Goal: Check status: Check status

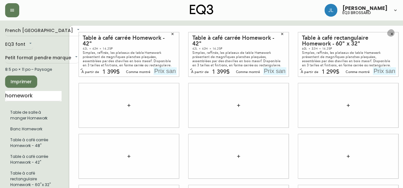
click at [394, 31] on button "button" at bounding box center [392, 34] width 10 height 10
click at [385, 73] on input "text" at bounding box center [384, 71] width 23 height 8
type input "1399$"
click at [162, 72] on input "text" at bounding box center [165, 71] width 23 height 8
type input "1399$"
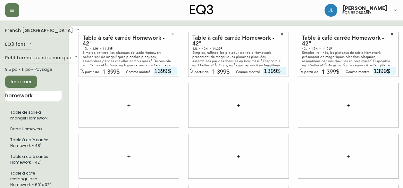
type input "1399$"
click at [36, 94] on input "homework" at bounding box center [33, 96] width 56 height 10
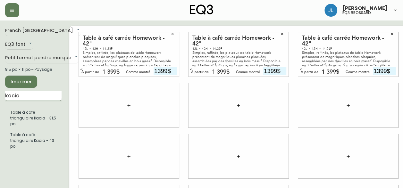
click at [38, 92] on input "kacia" at bounding box center [33, 96] width 56 height 10
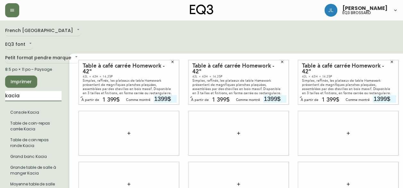
drag, startPoint x: 31, startPoint y: 97, endPoint x: 1, endPoint y: 93, distance: 30.4
click at [0, 93] on main "French Canada fr_CA EQ3 font EQ3 Petit format pendre marque small 8.5 po × 11 p…" at bounding box center [201, 182] width 403 height 323
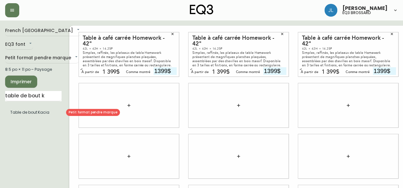
drag, startPoint x: 23, startPoint y: 120, endPoint x: 32, endPoint y: 113, distance: 11.2
click at [32, 113] on ul "Table de bout Kacia" at bounding box center [33, 113] width 56 height 16
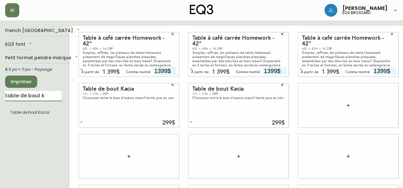
click at [31, 94] on input "table de bout k" at bounding box center [33, 96] width 56 height 10
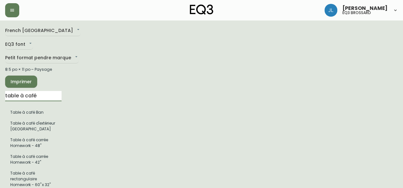
drag, startPoint x: 37, startPoint y: 94, endPoint x: 2, endPoint y: 97, distance: 35.7
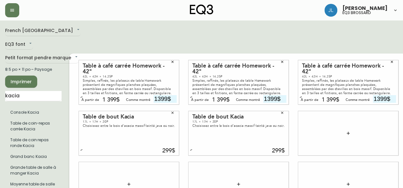
click at [92, 148] on div "299$" at bounding box center [125, 151] width 100 height 6
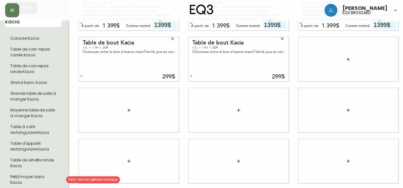
scroll to position [64, 0]
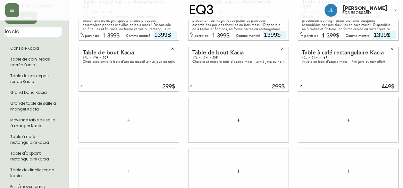
click at [19, 32] on input "kacia" at bounding box center [33, 32] width 56 height 10
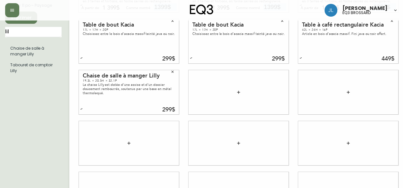
scroll to position [32, 0]
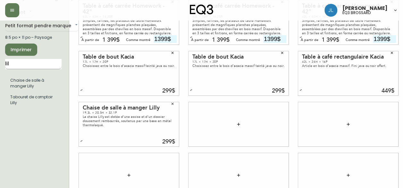
click at [39, 60] on input "lil" at bounding box center [33, 64] width 56 height 10
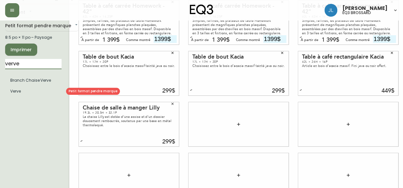
type input "verve"
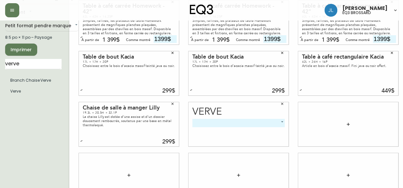
click at [249, 124] on body "[PERSON_NAME] eq3 brossard French Canada fr_CA EQ3 font EQ3 Petit format pendre…" at bounding box center [201, 111] width 403 height 287
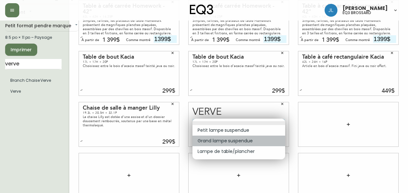
click at [260, 140] on li "Grand lampe suspendue" at bounding box center [238, 141] width 93 height 11
type input "1"
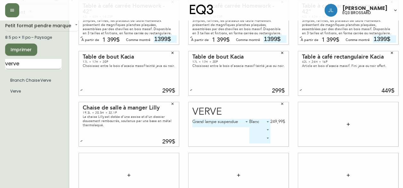
click at [36, 65] on input "verve" at bounding box center [33, 64] width 56 height 10
drag, startPoint x: 28, startPoint y: 65, endPoint x: 1, endPoint y: 70, distance: 27.9
click at [1, 70] on main "French Canada fr_CA EQ3 font EQ3 Petit format pendre marque small 8.5 po × 11 p…" at bounding box center [201, 121] width 403 height 267
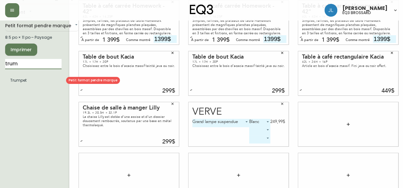
type input "trum"
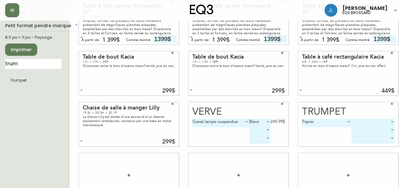
click at [362, 121] on body "[PERSON_NAME] eq3 brossard French Canada fr_CA EQ3 font EQ3 Petit format pendre…" at bounding box center [201, 111] width 403 height 287
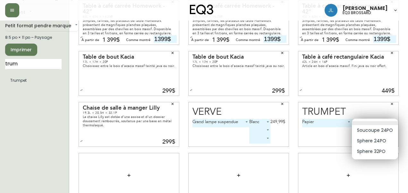
click at [373, 151] on li "Sphere 32PO" at bounding box center [375, 151] width 46 height 11
type input "2"
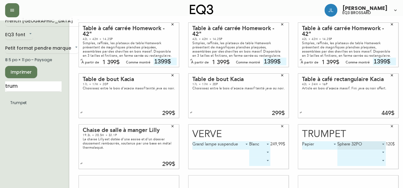
scroll to position [0, 0]
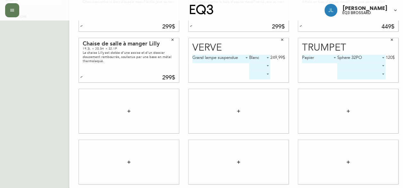
click at [133, 110] on button "button" at bounding box center [129, 111] width 13 height 13
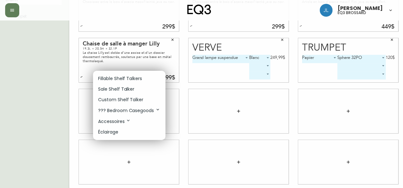
scroll to position [94, 0]
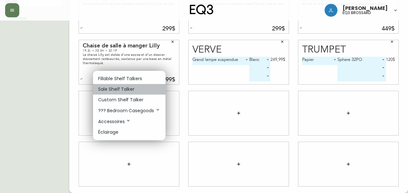
click at [137, 91] on li "Sale Shelf Talker" at bounding box center [129, 89] width 72 height 11
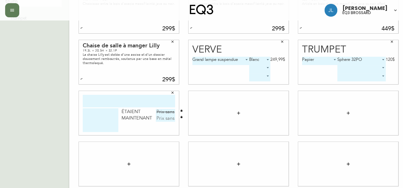
click at [132, 103] on input "text" at bounding box center [129, 101] width 92 height 13
type input "turko"
click at [110, 123] on textarea at bounding box center [101, 120] width 36 height 24
type textarea "m"
type textarea "MANNE À LINGE"
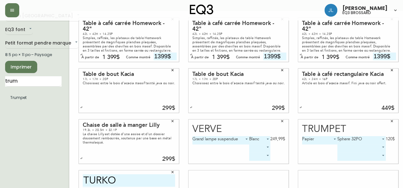
scroll to position [0, 0]
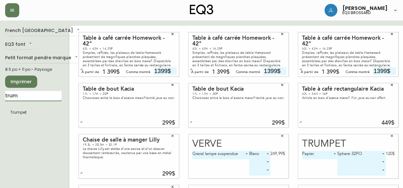
click at [37, 95] on input "trum" at bounding box center [33, 96] width 56 height 10
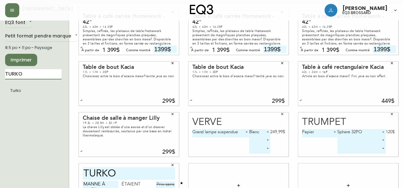
scroll to position [32, 0]
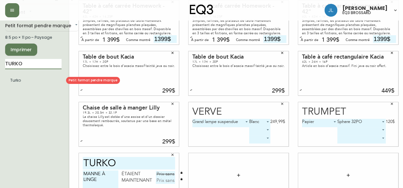
type input "TURKO"
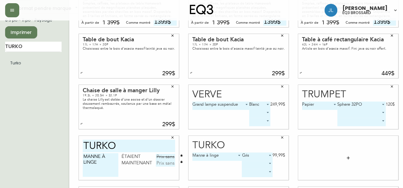
scroll to position [64, 0]
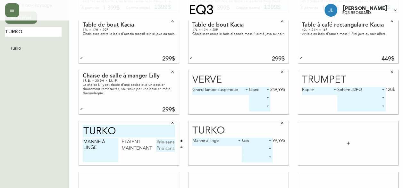
click at [91, 154] on textarea "MANNE À LINGE" at bounding box center [101, 151] width 36 height 24
type textarea "MANNE À LINGE GRIS"
click at [158, 141] on input "text" at bounding box center [165, 142] width 19 height 6
type input "99,99$"
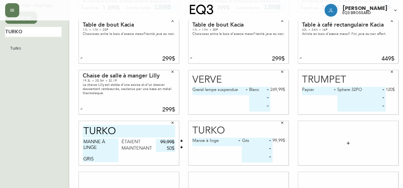
type input "50$"
click at [283, 123] on icon "button" at bounding box center [282, 123] width 2 height 2
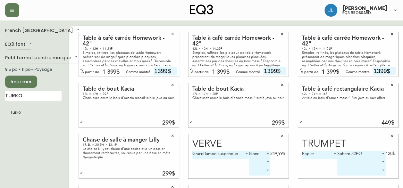
click at [29, 84] on span "Imprimer" at bounding box center [21, 82] width 22 height 8
click at [37, 61] on body "[PERSON_NAME] eq3 brossard French Canada fr_CA EQ3 font EQ3 Petit format pendre…" at bounding box center [201, 143] width 403 height 287
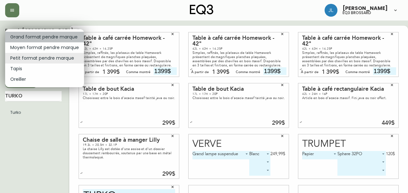
click at [59, 37] on li "Grand format pendre marque" at bounding box center [44, 37] width 79 height 11
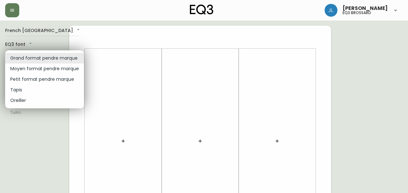
click at [47, 90] on li "Tapis" at bounding box center [44, 90] width 79 height 11
type input "rugs"
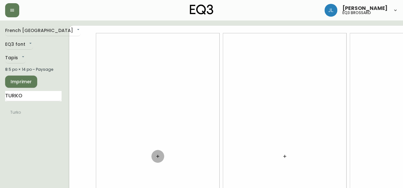
click at [155, 156] on icon "button" at bounding box center [157, 156] width 5 height 5
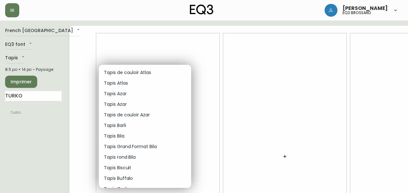
click at [288, 168] on div at bounding box center [204, 96] width 408 height 193
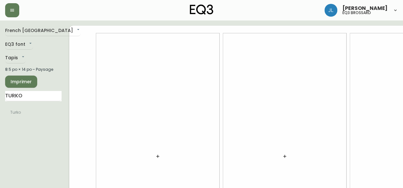
click at [282, 155] on icon "button" at bounding box center [284, 156] width 5 height 5
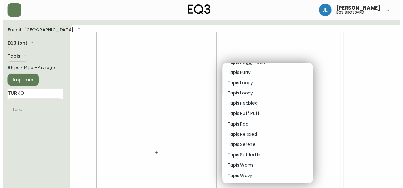
scroll to position [803, 0]
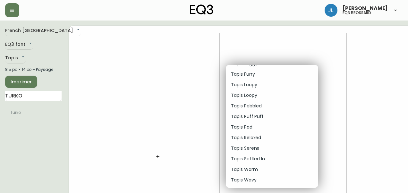
click at [30, 106] on div at bounding box center [204, 96] width 408 height 193
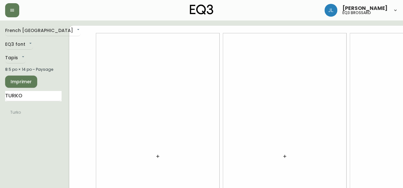
click at [37, 88] on div "Imprimer" at bounding box center [33, 82] width 56 height 12
click at [31, 101] on input "TURKO" at bounding box center [33, 96] width 56 height 10
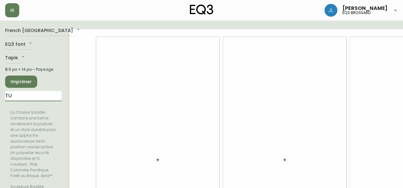
type input "T"
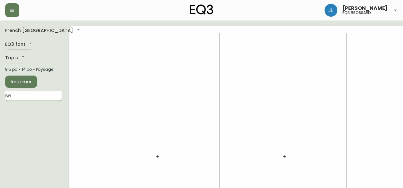
type input "s"
type input "[US_STATE]"
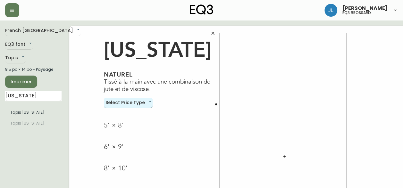
click at [130, 100] on body "[PERSON_NAME] eq3 brossard French Canada fr_CA EQ3 font EQ3 Tapis rugs 8.5 po ×…" at bounding box center [201, 143] width 403 height 287
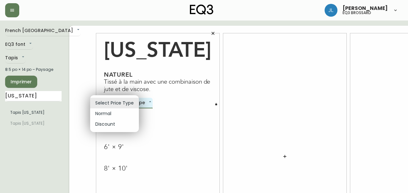
click at [115, 124] on li "Discount" at bounding box center [114, 124] width 49 height 11
type input "discount"
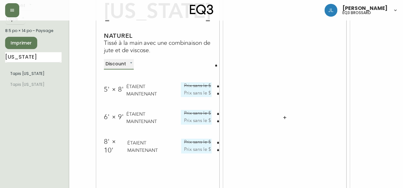
scroll to position [44, 0]
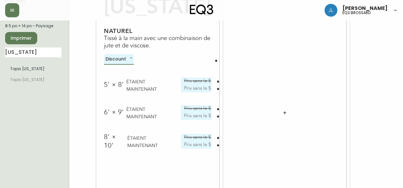
click at [217, 108] on icon "button" at bounding box center [218, 109] width 3 height 3
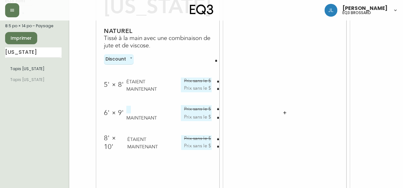
click at [217, 108] on icon "button" at bounding box center [218, 109] width 3 height 3
click at [217, 117] on icon "button" at bounding box center [218, 117] width 2 height 2
click at [194, 117] on input "text" at bounding box center [200, 118] width 21 height 9
click at [215, 110] on button "button" at bounding box center [218, 109] width 6 height 6
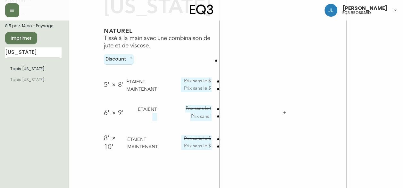
click at [217, 116] on icon "button" at bounding box center [218, 116] width 2 height 2
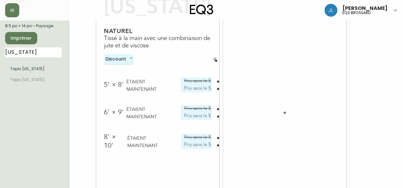
click at [215, 60] on icon "button" at bounding box center [216, 60] width 2 height 2
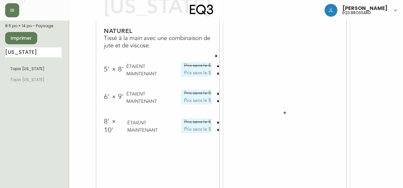
click at [213, 54] on button "button" at bounding box center [216, 56] width 6 height 6
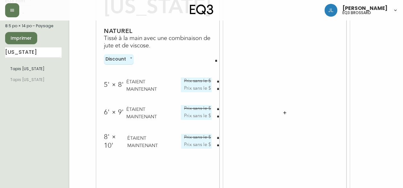
scroll to position [0, 0]
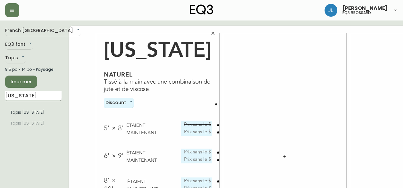
click at [34, 101] on input "[US_STATE]" at bounding box center [33, 96] width 56 height 10
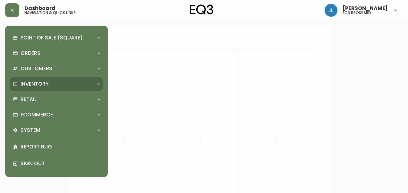
click at [36, 89] on div "Inventory" at bounding box center [56, 84] width 92 height 14
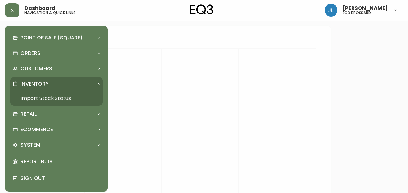
click at [45, 98] on link "Import Stock Status" at bounding box center [56, 98] width 92 height 15
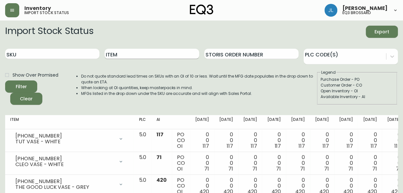
click at [146, 54] on input "Item" at bounding box center [152, 54] width 94 height 10
click at [5, 81] on button "Filter" at bounding box center [21, 87] width 32 height 12
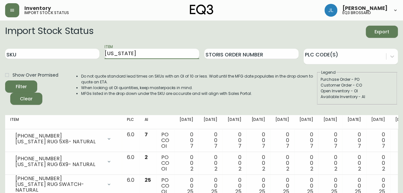
click at [113, 57] on input "[US_STATE]" at bounding box center [152, 54] width 94 height 10
click at [5, 81] on button "Filter" at bounding box center [21, 87] width 32 height 12
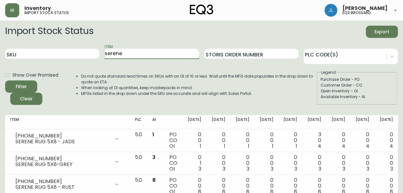
click at [121, 55] on input "serene" at bounding box center [152, 54] width 94 height 10
click at [5, 81] on button "Filter" at bounding box center [21, 87] width 32 height 12
type input "s"
click at [5, 81] on button "Filter" at bounding box center [21, 87] width 32 height 12
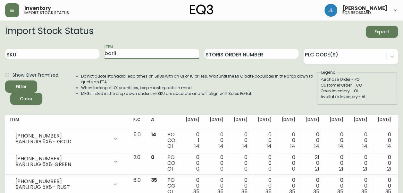
click at [138, 53] on input "barli" at bounding box center [152, 54] width 94 height 10
click at [5, 81] on button "Filter" at bounding box center [21, 87] width 32 height 12
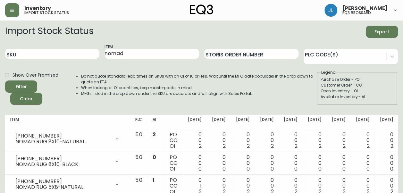
drag, startPoint x: 125, startPoint y: 48, endPoint x: 118, endPoint y: 46, distance: 7.4
click at [118, 46] on div "Item nomad" at bounding box center [152, 54] width 94 height 21
click at [123, 52] on input "nomad" at bounding box center [152, 54] width 94 height 10
type input "n"
type input "mystic"
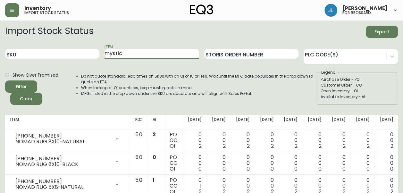
click at [5, 81] on button "Filter" at bounding box center [21, 87] width 32 height 12
click at [116, 51] on input "mystic" at bounding box center [152, 54] width 94 height 10
click at [5, 81] on button "Filter" at bounding box center [21, 87] width 32 height 12
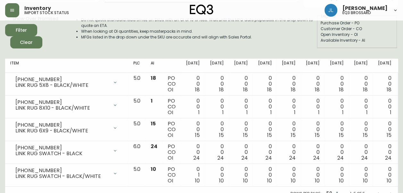
scroll to position [69, 0]
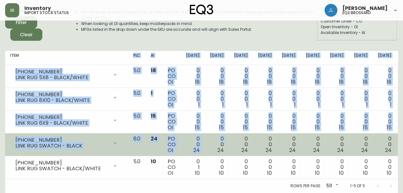
drag, startPoint x: 103, startPoint y: 47, endPoint x: 196, endPoint y: 139, distance: 130.6
click at [196, 139] on table "Item PLC AI Sep 12 Sep 19 Sep 26 Oct 03 Oct 10 Oct 17 Oct 24 Oct 31 Nov 07 Nov …" at bounding box center [261, 115] width 512 height 128
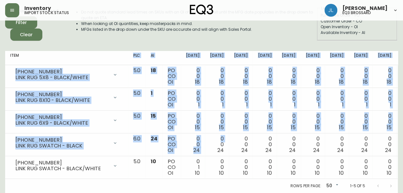
scroll to position [0, 0]
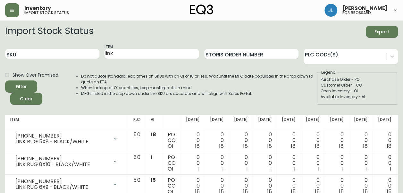
click at [140, 46] on div "Item link" at bounding box center [152, 54] width 94 height 21
click at [133, 51] on input "link" at bounding box center [152, 54] width 94 height 10
click at [5, 81] on button "Filter" at bounding box center [21, 87] width 32 height 12
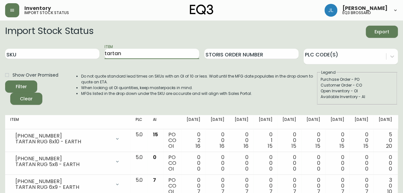
click at [134, 52] on input "tartan" at bounding box center [152, 54] width 94 height 10
click at [5, 81] on button "Filter" at bounding box center [21, 87] width 32 height 12
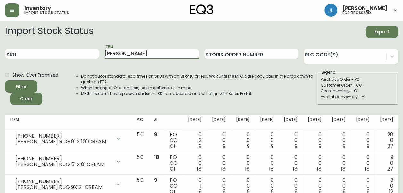
click at [125, 59] on input "greta" at bounding box center [152, 54] width 94 height 10
click at [5, 81] on button "Filter" at bounding box center [21, 87] width 32 height 12
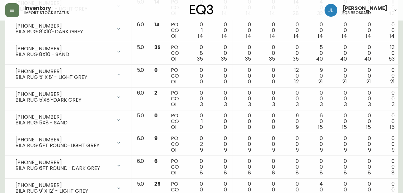
scroll to position [133, 0]
click at [132, 58] on td "5.0" at bounding box center [141, 53] width 18 height 23
drag, startPoint x: 125, startPoint y: 58, endPoint x: 4, endPoint y: 95, distance: 126.8
click at [4, 95] on main "Import Stock Status Export SKU Item bila Storis Order Number PLC Code(s) Show O…" at bounding box center [201, 176] width 403 height 578
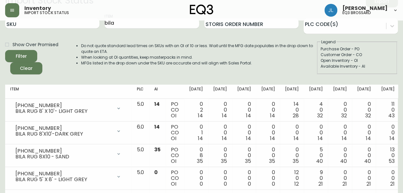
scroll to position [0, 0]
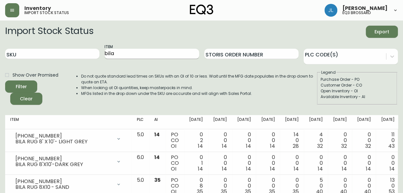
click at [126, 53] on input "bila" at bounding box center [152, 54] width 94 height 10
click at [5, 81] on button "Filter" at bounding box center [21, 87] width 32 height 12
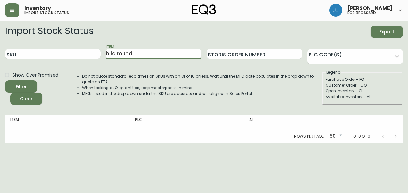
click at [5, 81] on button "Filter" at bounding box center [21, 87] width 32 height 12
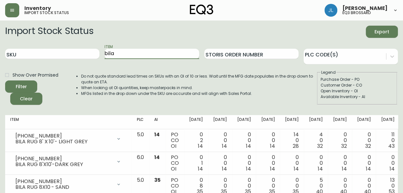
click at [117, 55] on input "bila" at bounding box center [152, 54] width 94 height 10
type input "ease"
click at [5, 81] on button "Filter" at bounding box center [21, 87] width 32 height 12
